Goal: Task Accomplishment & Management: Use online tool/utility

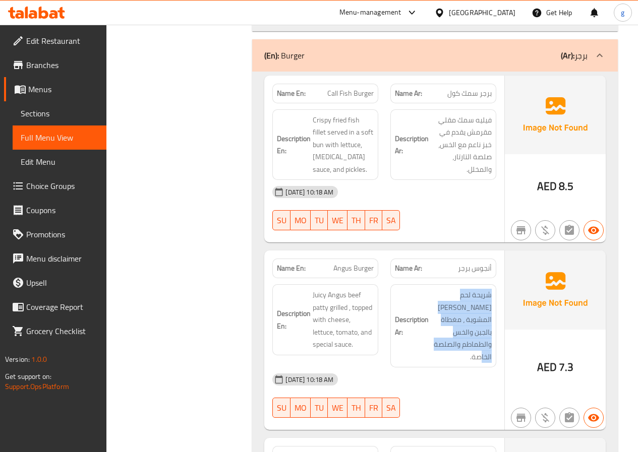
scroll to position [9437, 0]
click at [39, 48] on link "Edit Restaurant" at bounding box center [55, 41] width 102 height 24
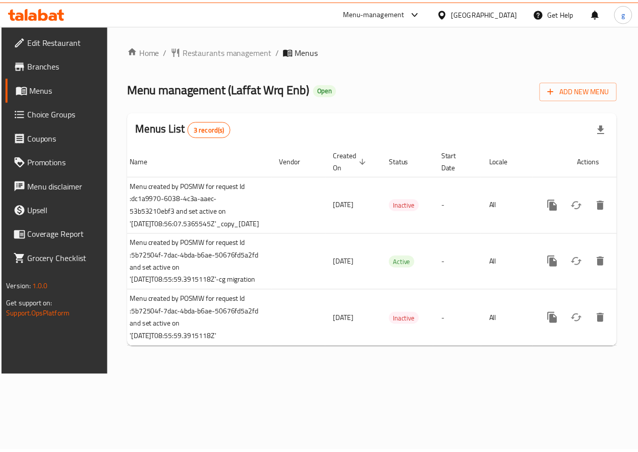
scroll to position [0, 81]
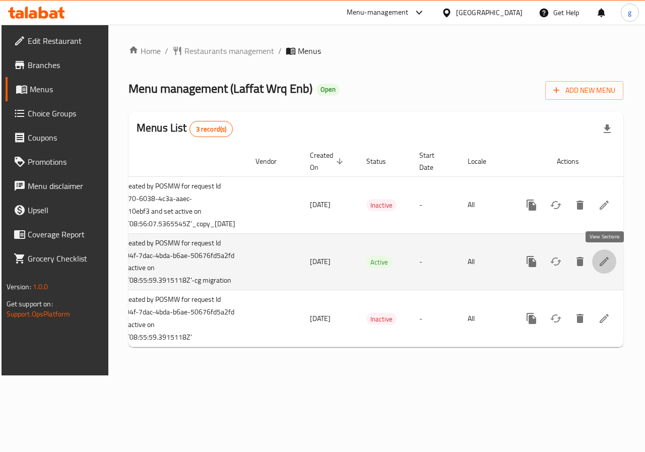
click at [613, 262] on link "enhanced table" at bounding box center [605, 262] width 24 height 24
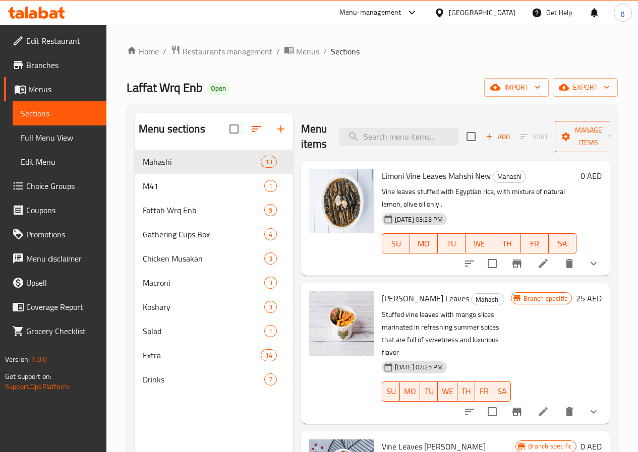
click at [584, 138] on span "Manage items" at bounding box center [588, 136] width 51 height 25
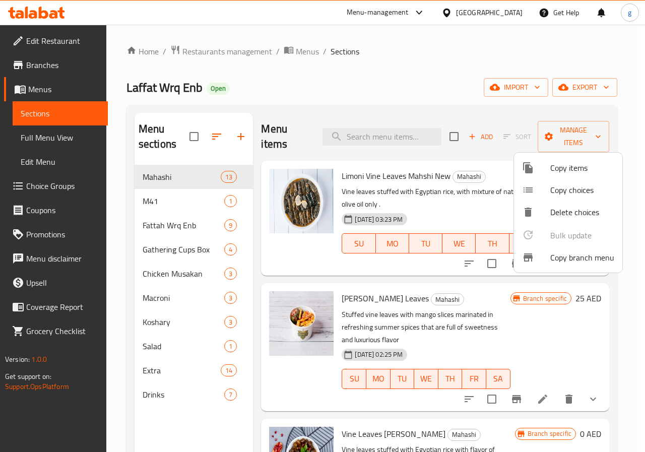
click at [452, 99] on div at bounding box center [322, 226] width 645 height 452
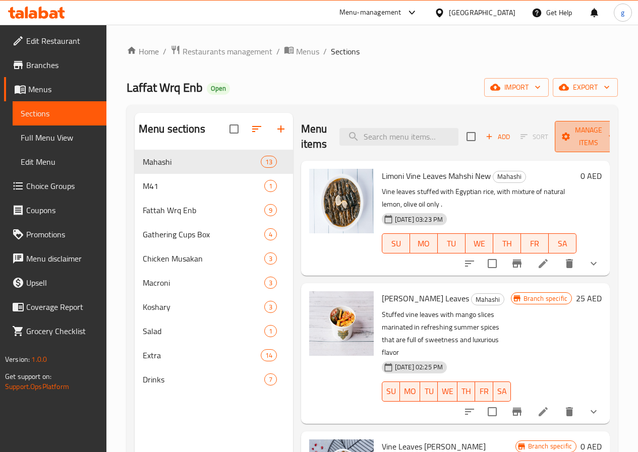
click at [579, 138] on span "Manage items" at bounding box center [588, 136] width 51 height 25
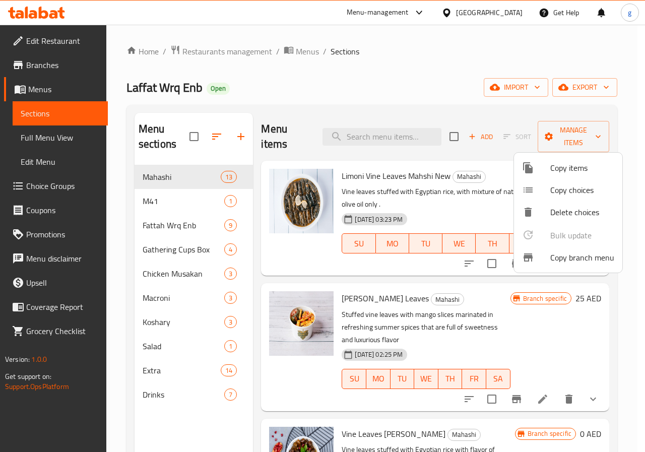
click at [619, 130] on div at bounding box center [322, 226] width 645 height 452
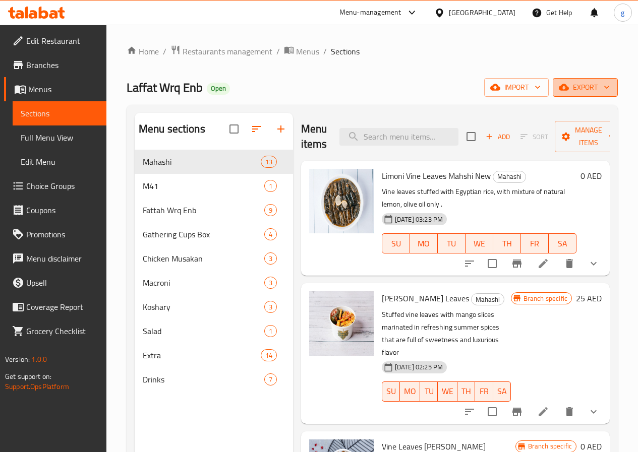
click at [571, 93] on span "export" at bounding box center [585, 87] width 49 height 13
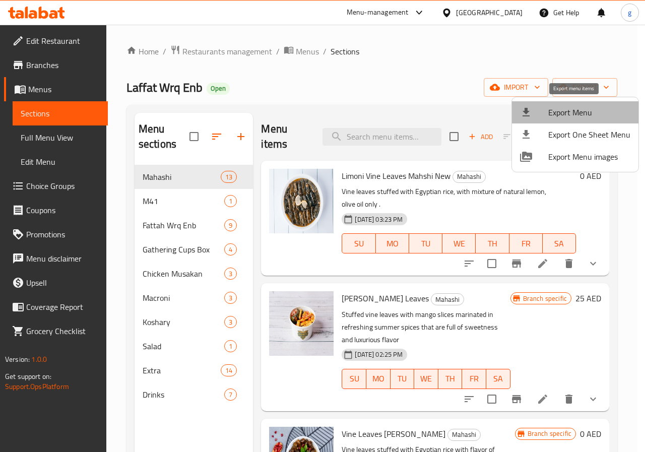
click at [578, 122] on li "Export Menu" at bounding box center [575, 112] width 127 height 22
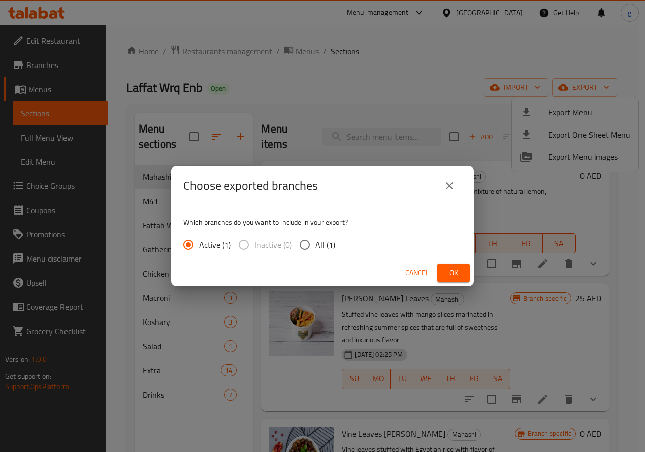
click at [309, 249] on input "All (1)" at bounding box center [304, 244] width 21 height 21
radio input "true"
click at [446, 276] on span "Ok" at bounding box center [454, 273] width 16 height 13
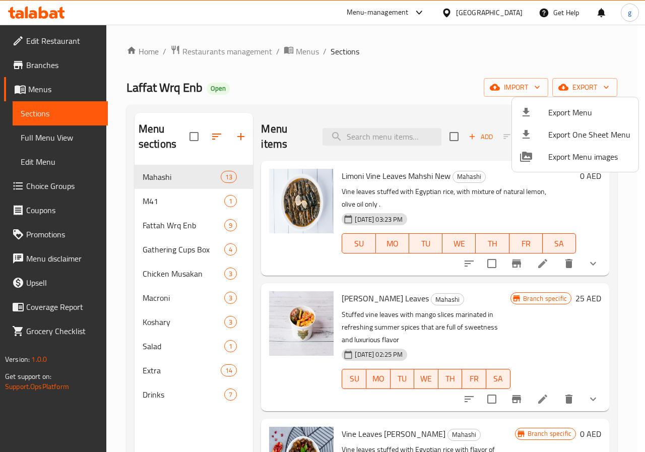
click at [424, 180] on div at bounding box center [322, 226] width 645 height 452
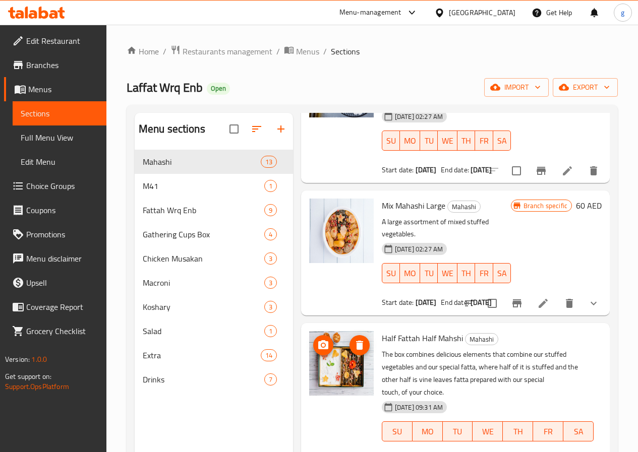
scroll to position [1261, 0]
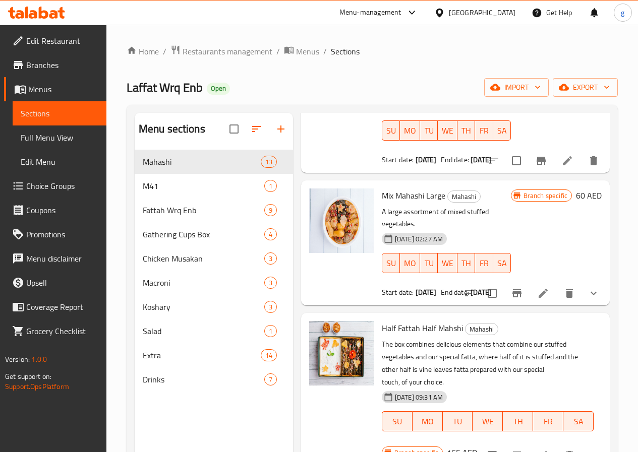
click at [61, 45] on span "Edit Restaurant" at bounding box center [62, 41] width 72 height 12
